Goal: Transaction & Acquisition: Purchase product/service

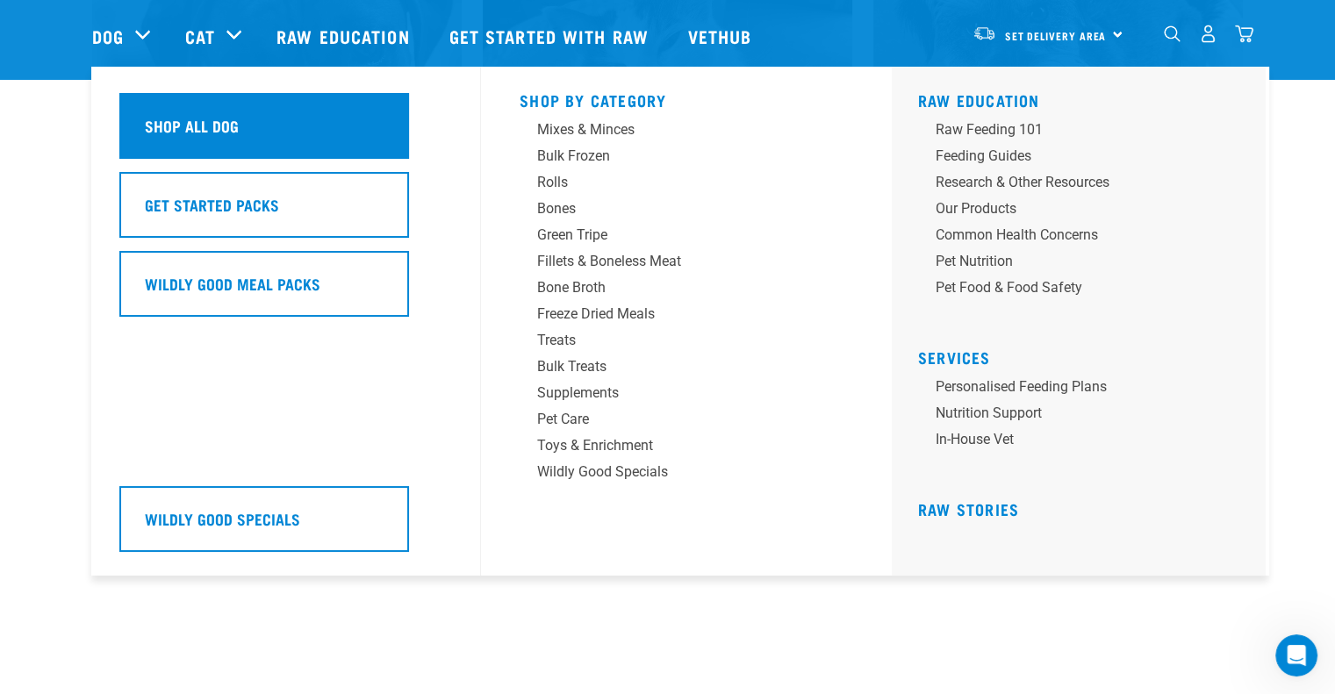
click at [227, 143] on div "Shop All Dog" at bounding box center [264, 126] width 290 height 66
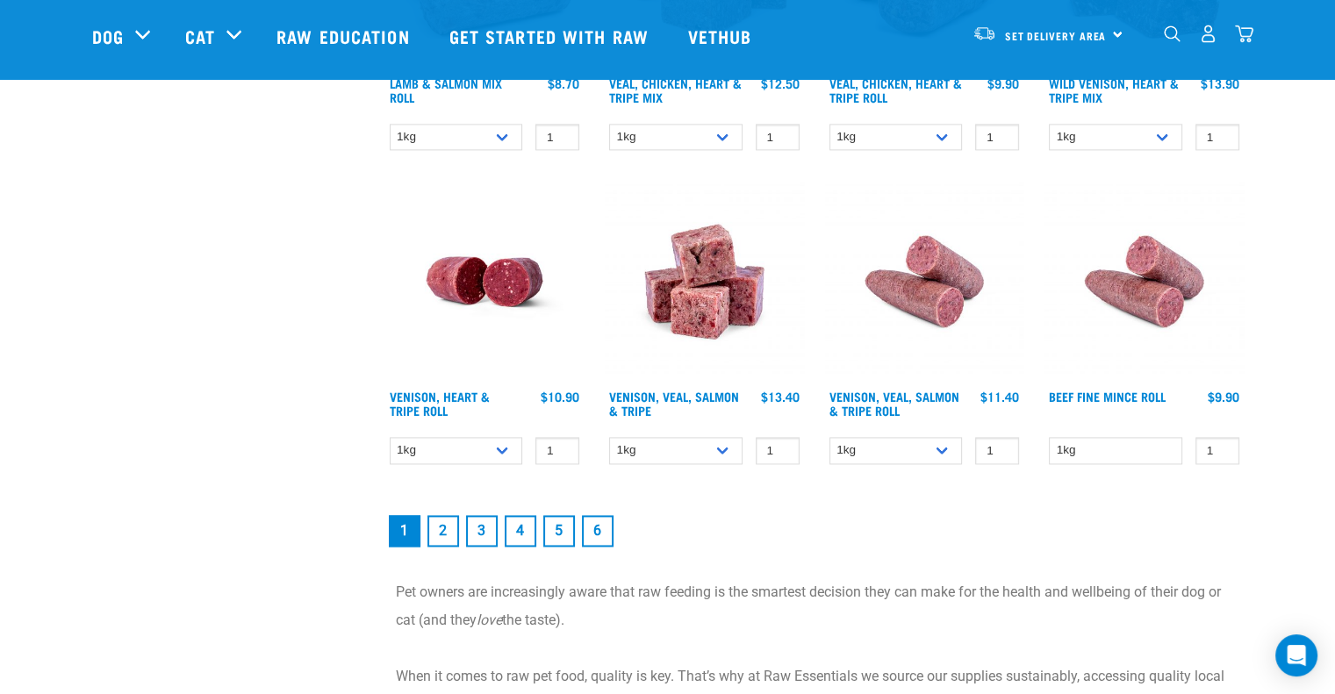
scroll to position [2546, 0]
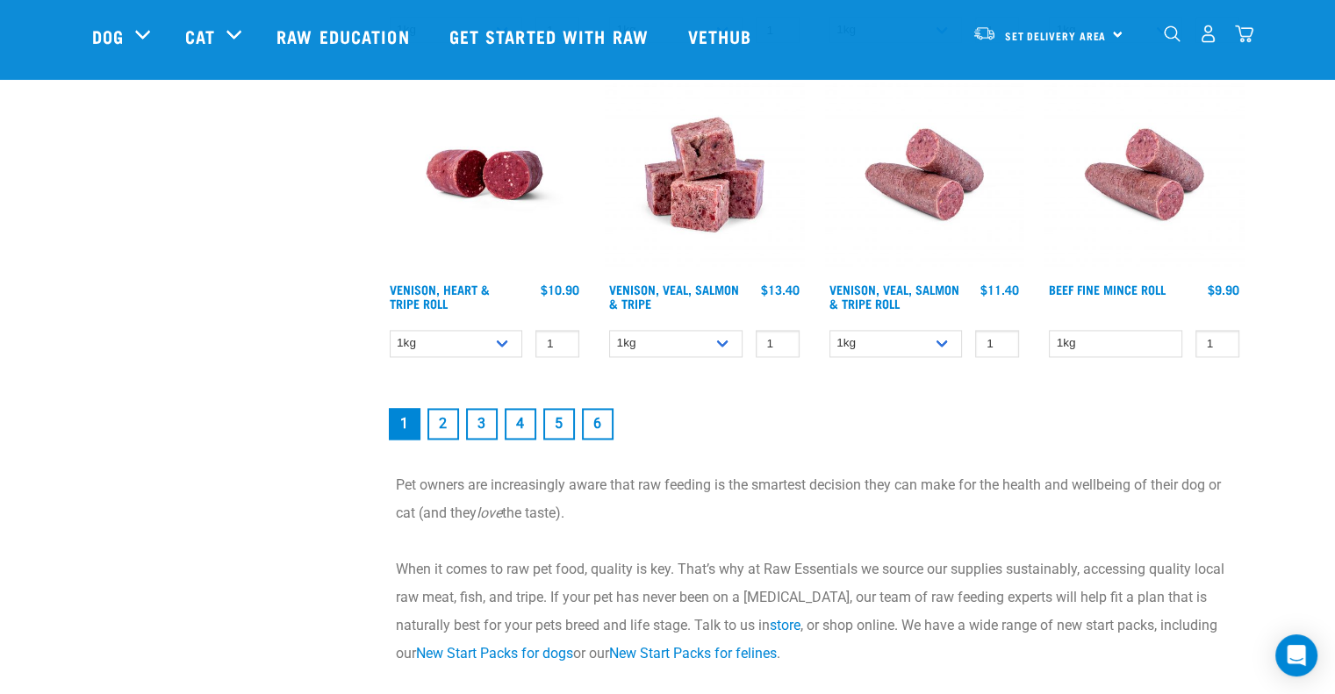
click at [452, 410] on link "2" at bounding box center [444, 424] width 32 height 32
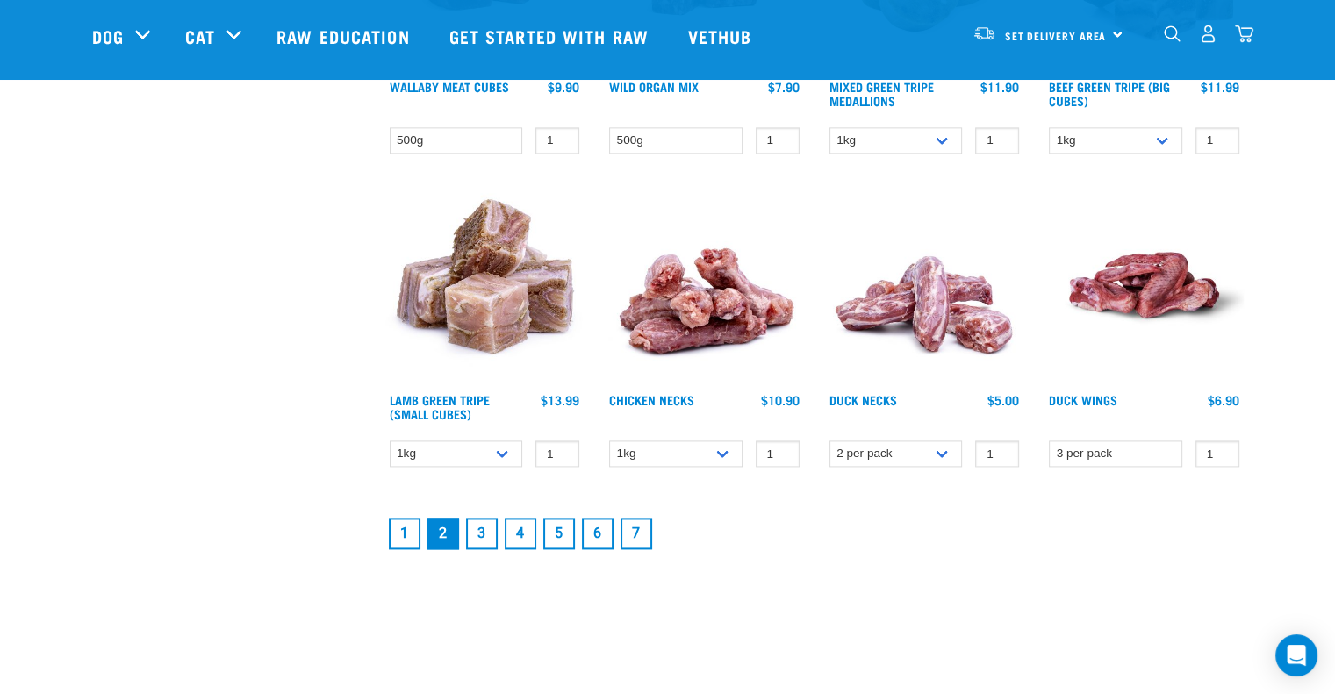
scroll to position [2283, 0]
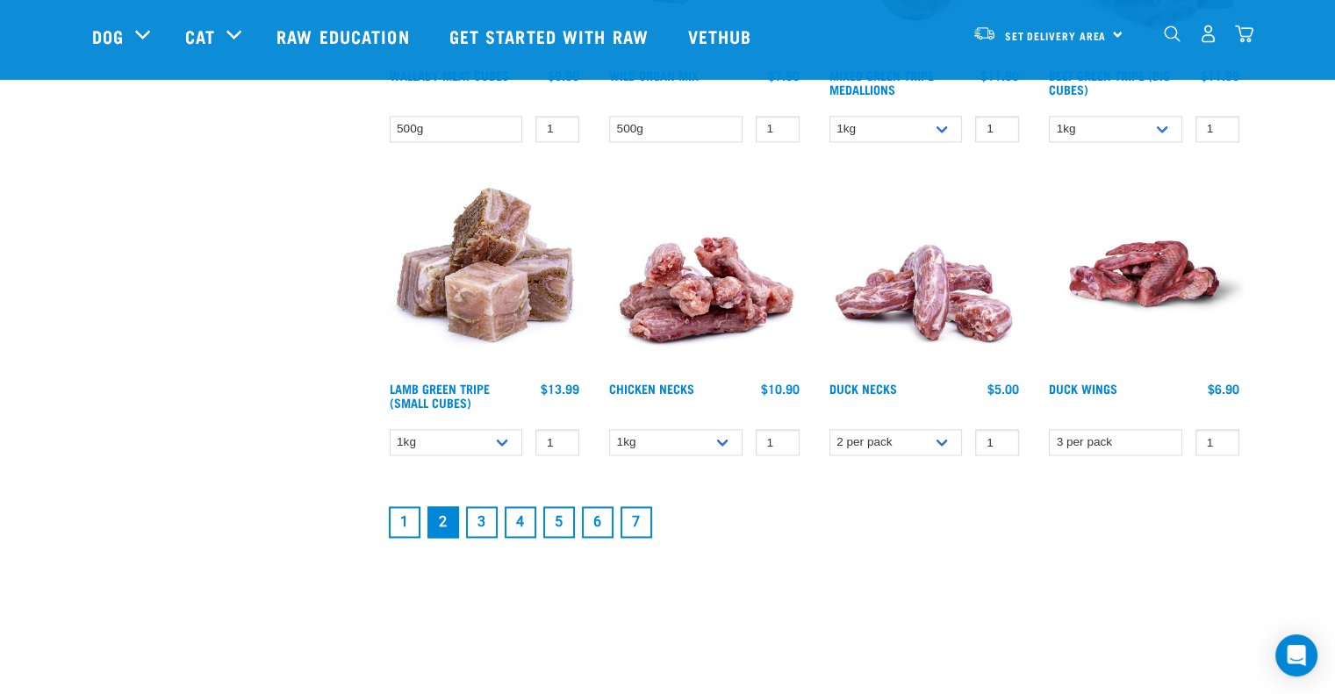
click at [466, 521] on link "3" at bounding box center [482, 523] width 32 height 32
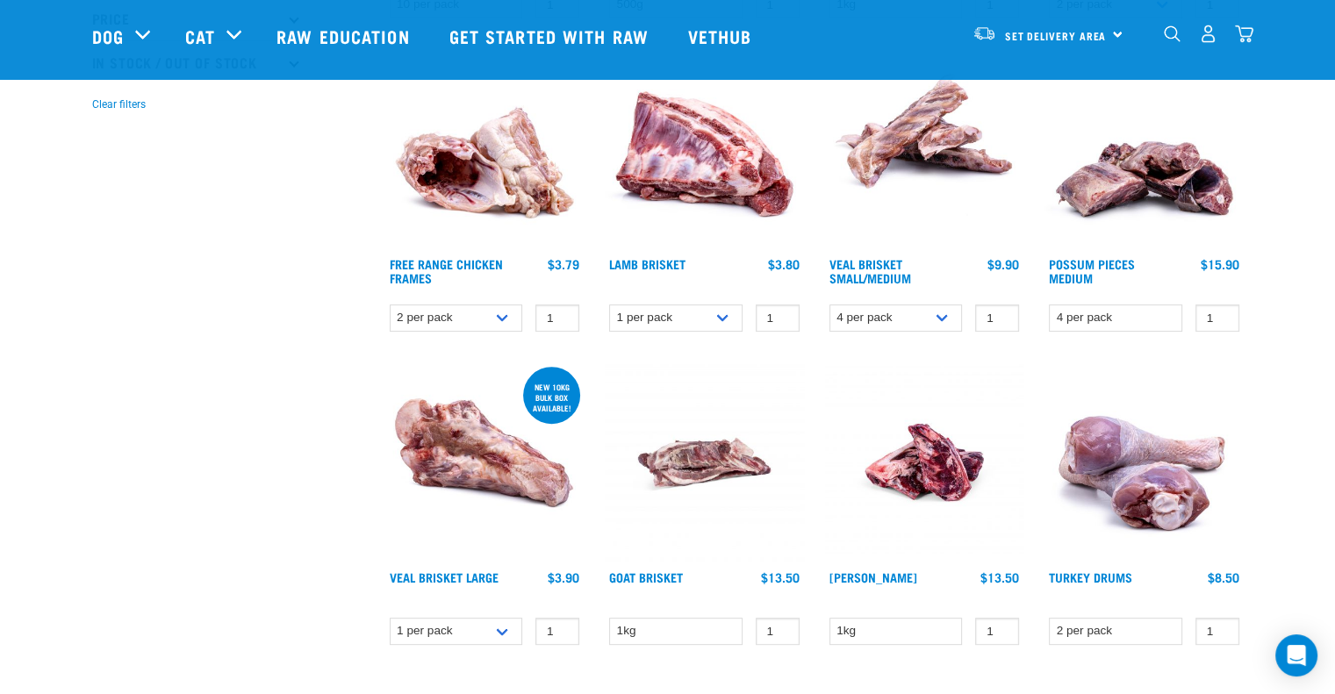
scroll to position [527, 0]
click at [551, 182] on img at bounding box center [484, 148] width 199 height 199
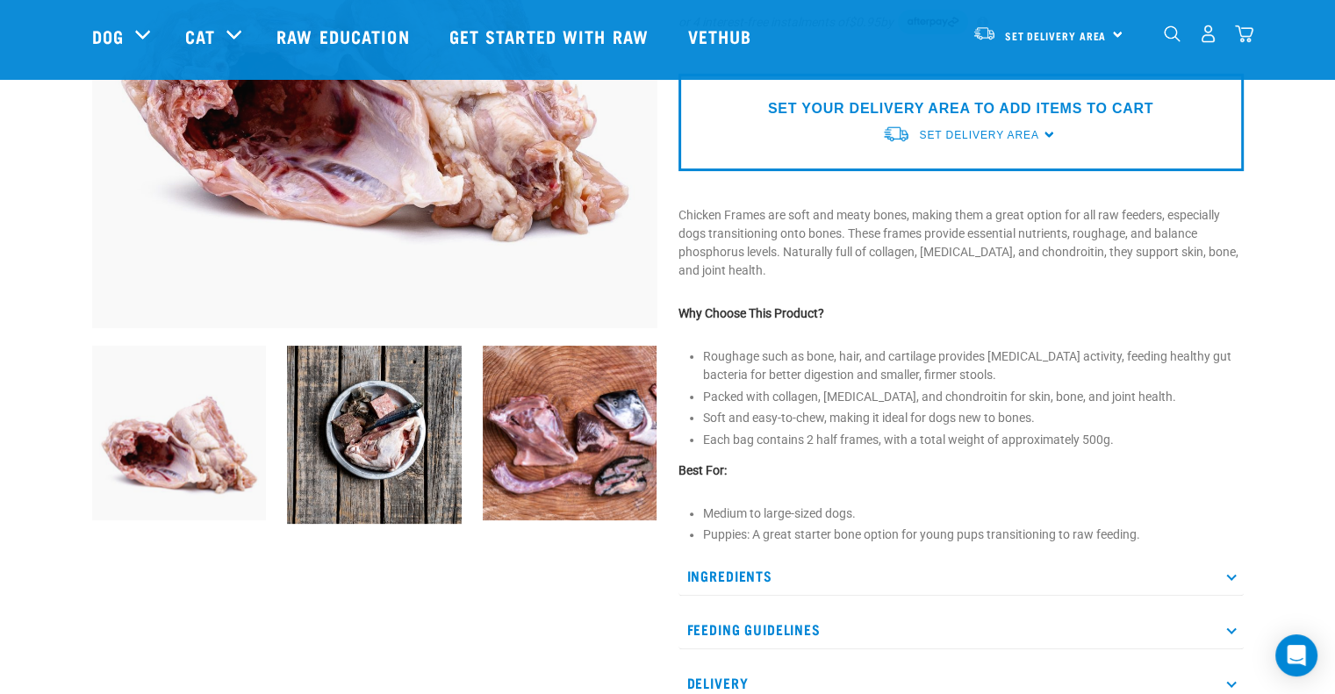
scroll to position [439, 0]
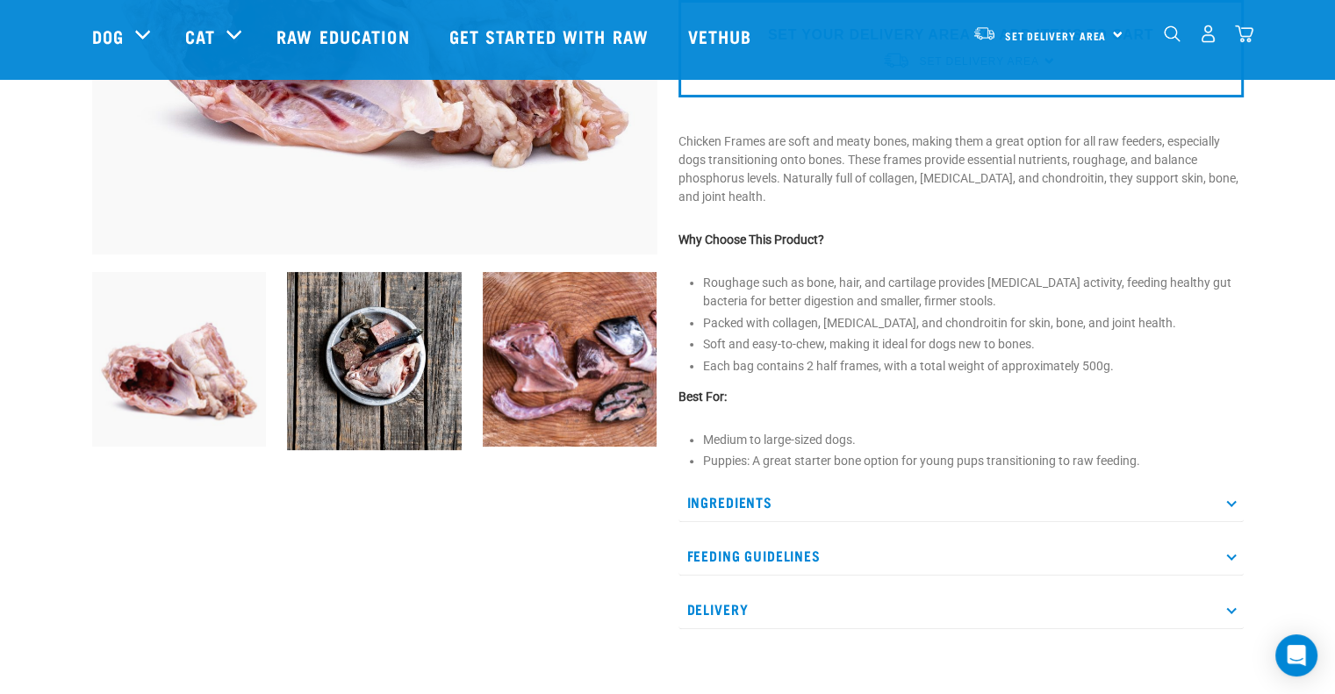
click at [517, 357] on img at bounding box center [570, 359] width 175 height 175
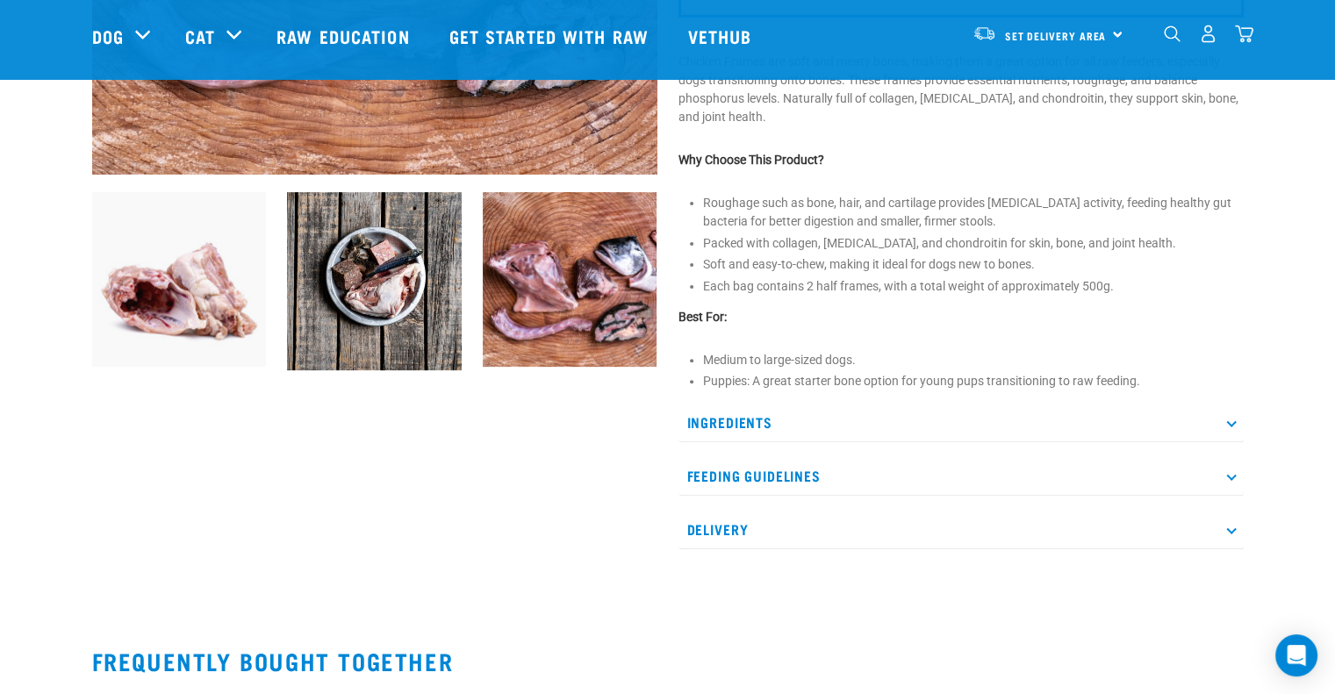
scroll to position [615, 0]
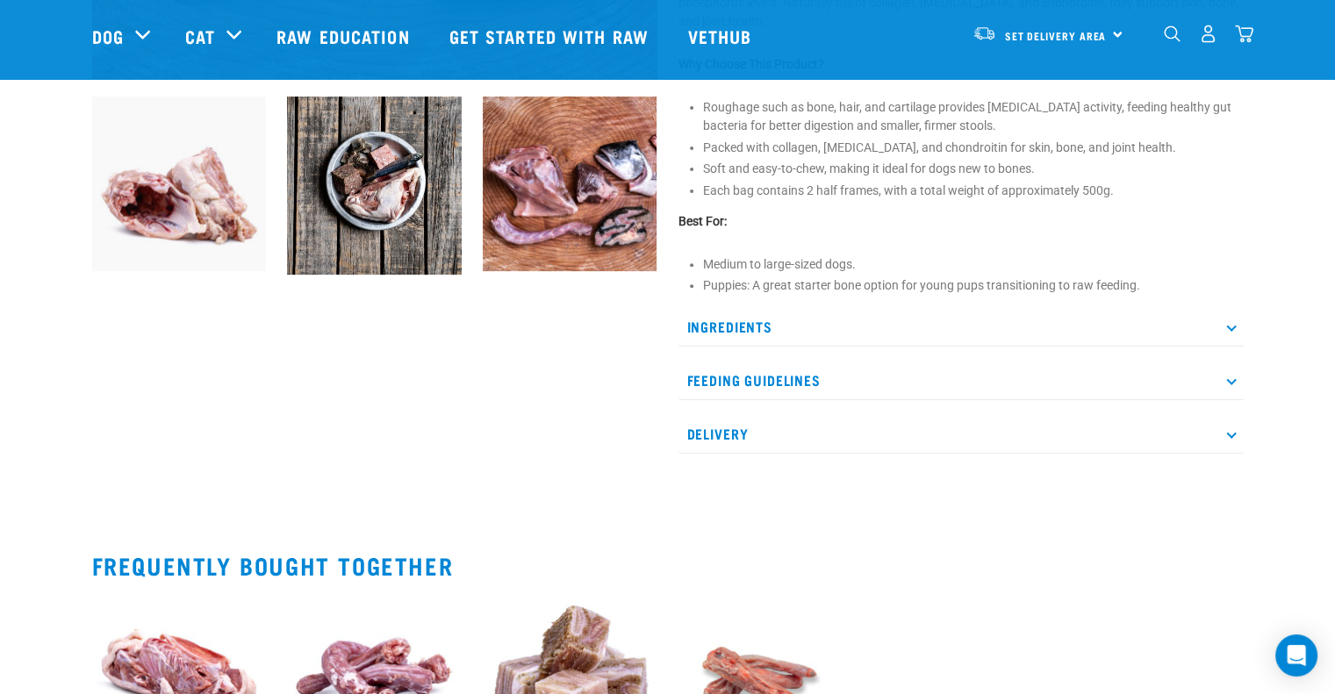
click at [821, 418] on p "Delivery" at bounding box center [961, 434] width 565 height 40
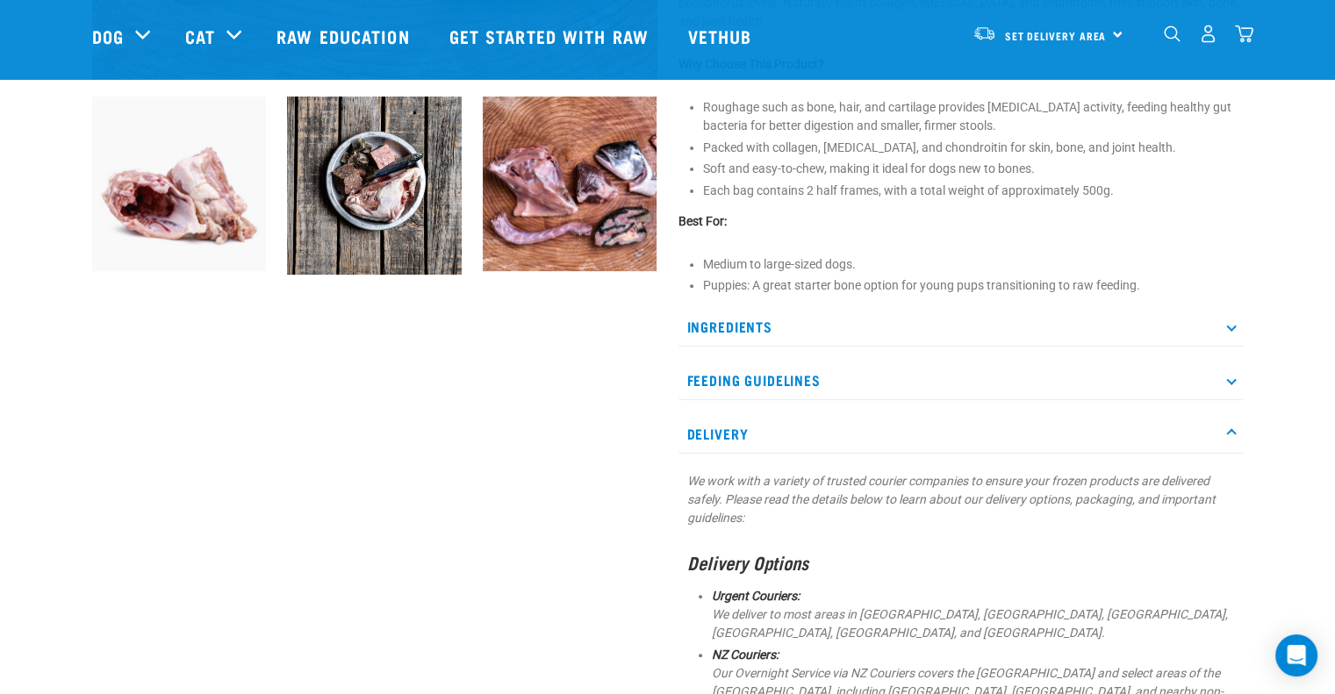
click at [822, 370] on p "Feeding Guidelines" at bounding box center [961, 381] width 565 height 40
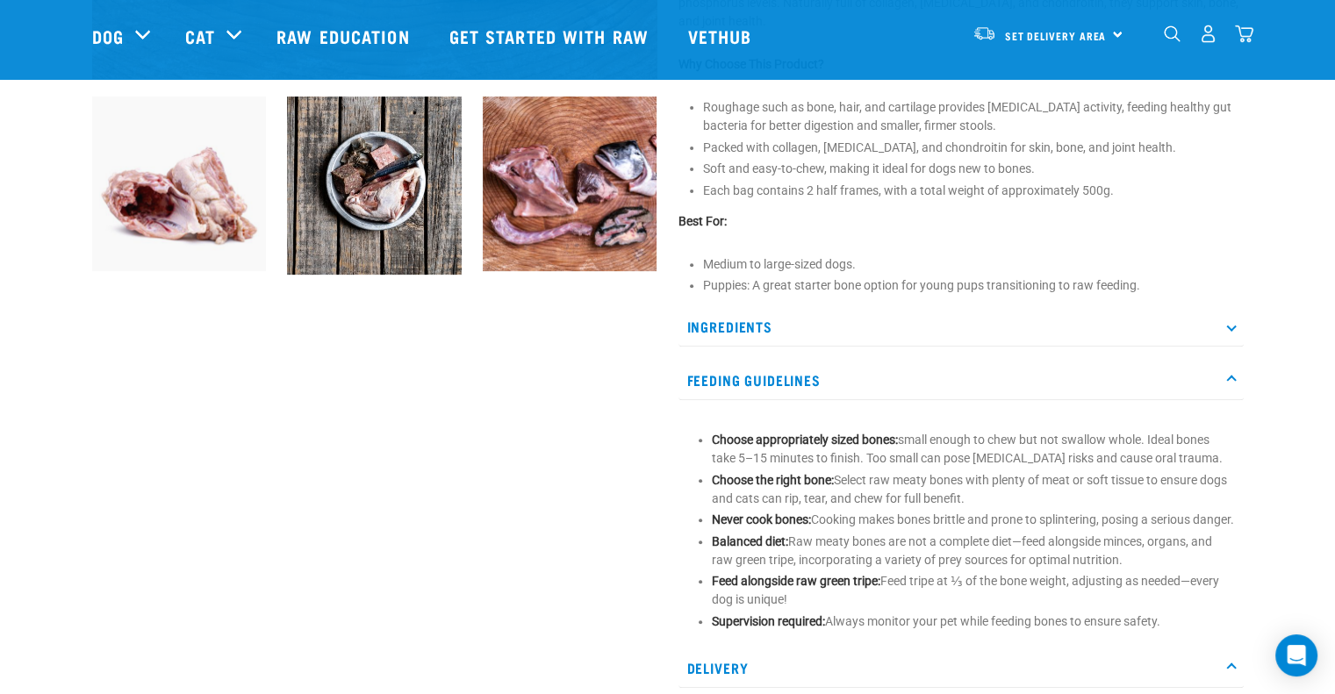
click at [800, 335] on p "Ingredients" at bounding box center [961, 327] width 565 height 40
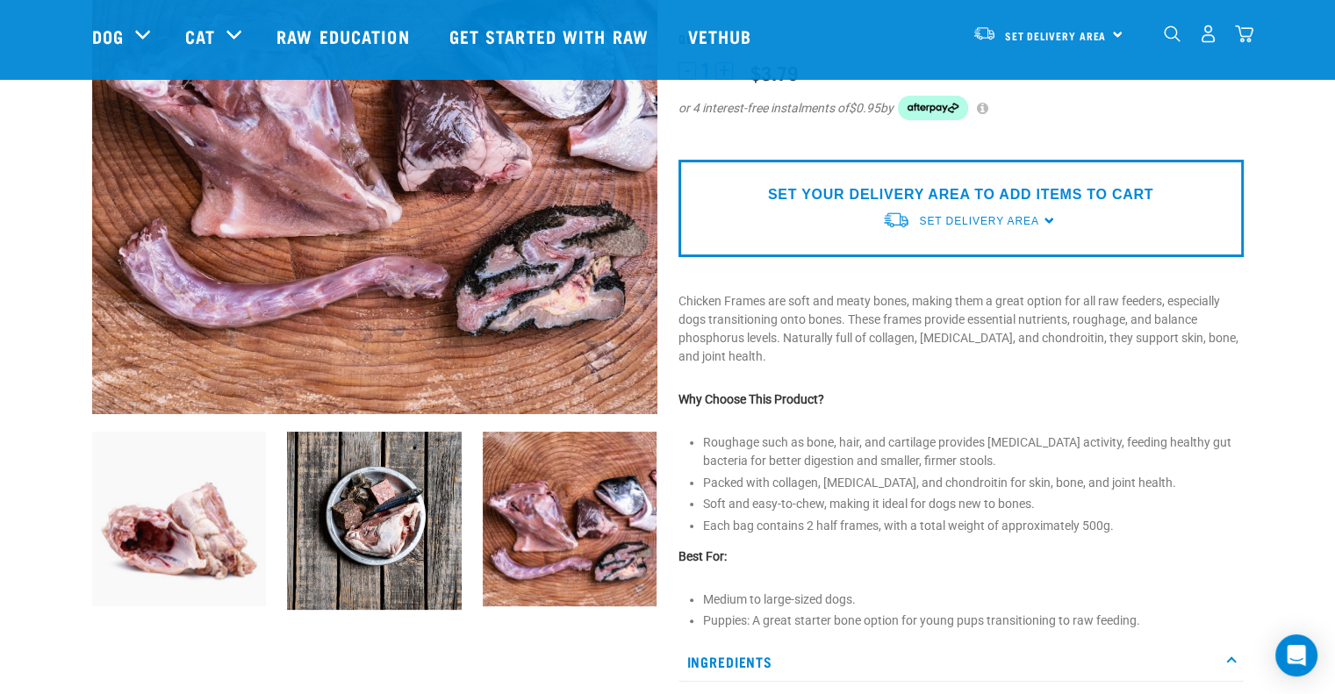
scroll to position [176, 0]
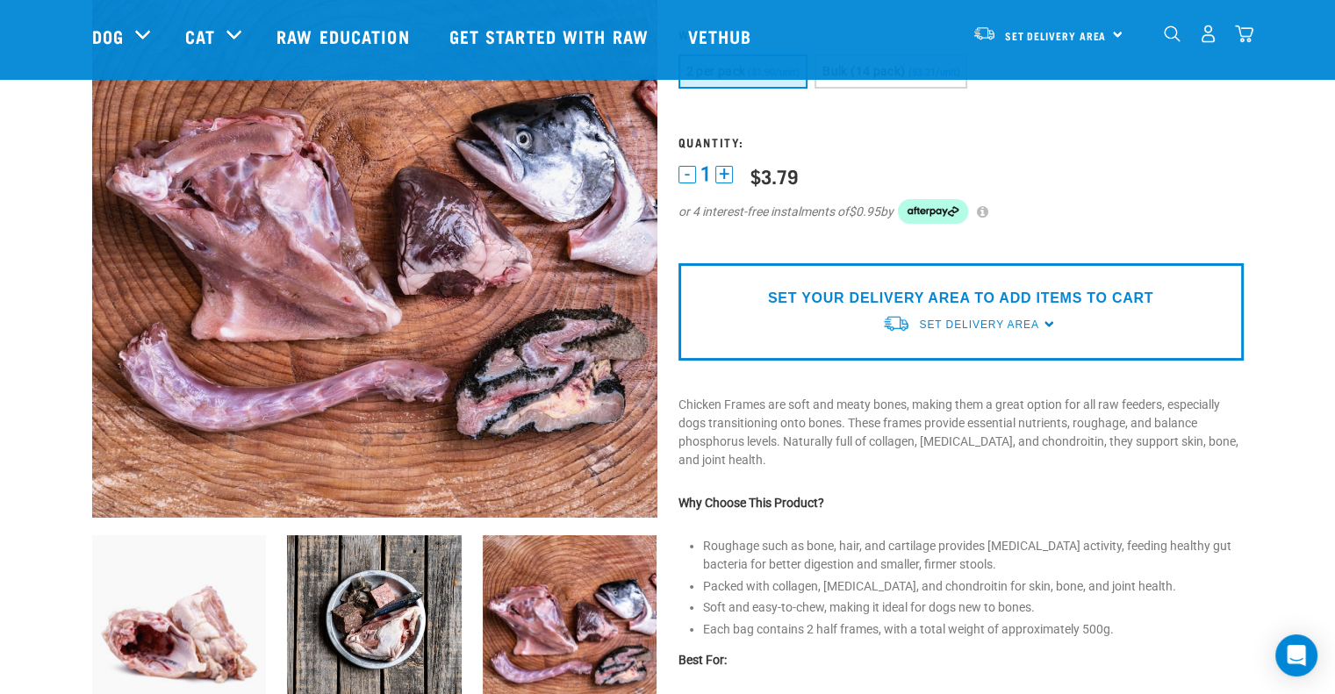
click at [221, 647] on img at bounding box center [179, 623] width 175 height 175
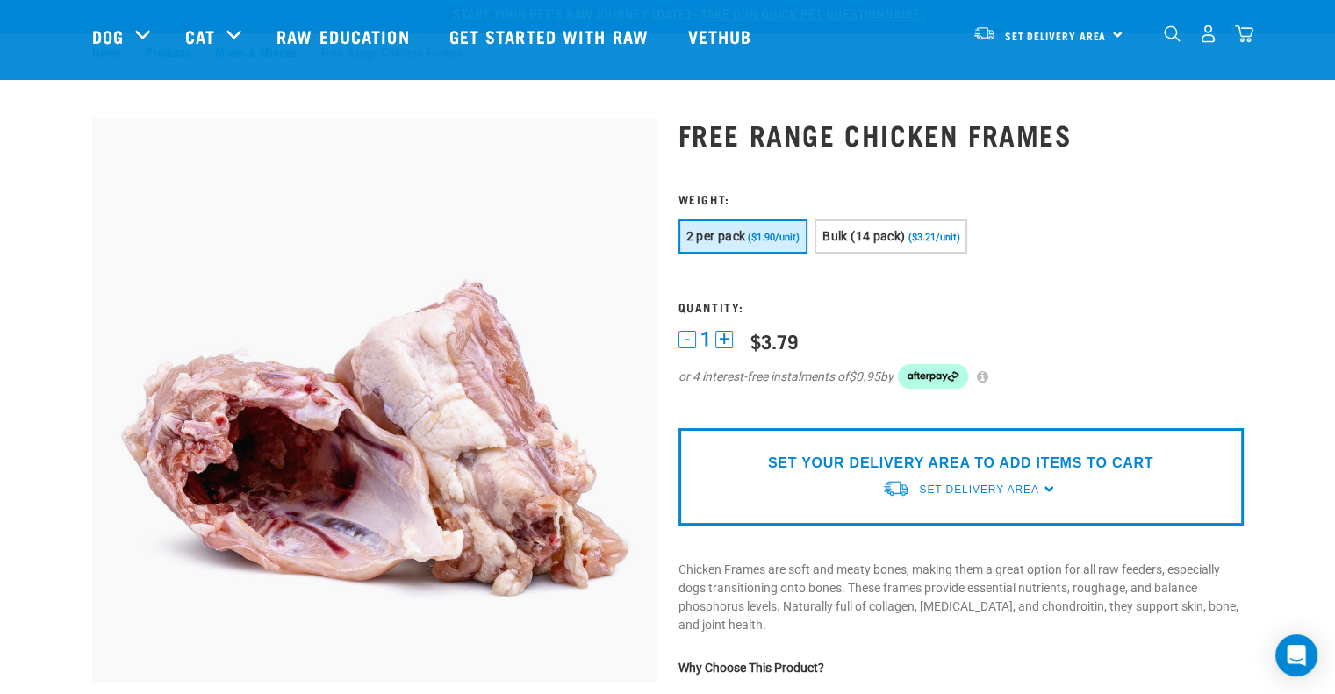
scroll to position [0, 0]
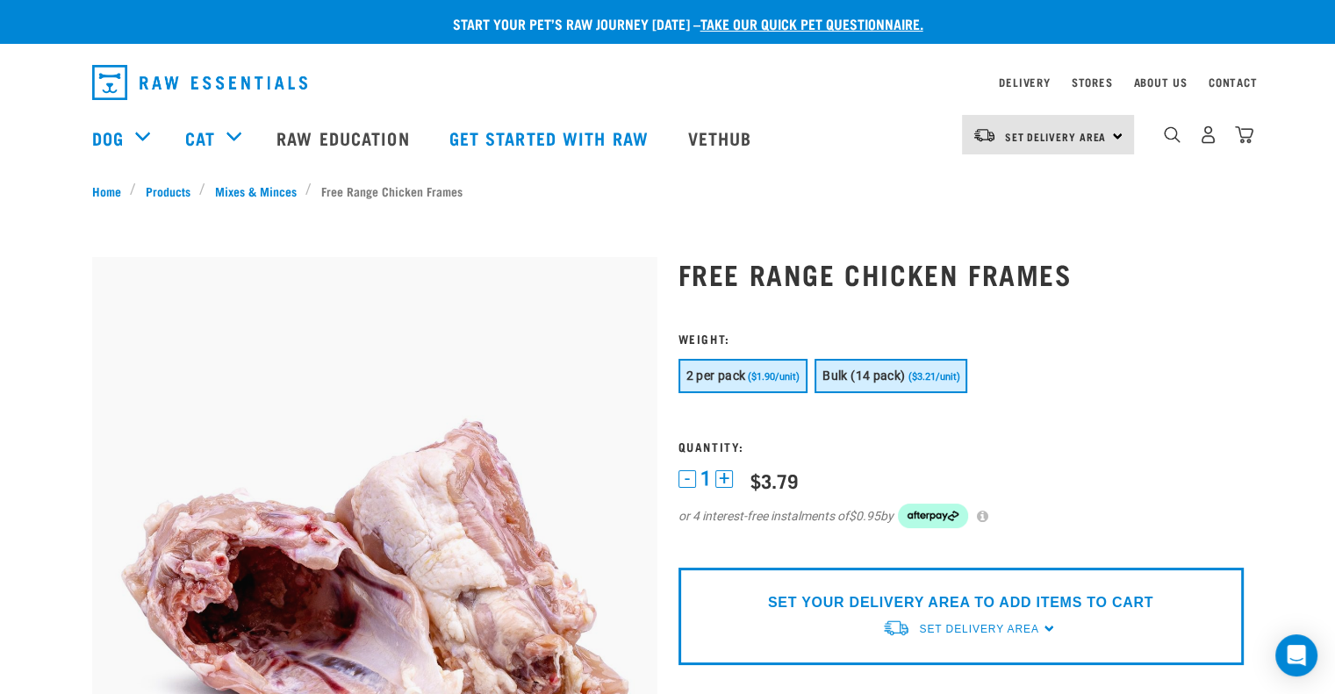
click at [863, 375] on span "Bulk (14 pack)" at bounding box center [864, 376] width 83 height 14
